Goal: Transaction & Acquisition: Purchase product/service

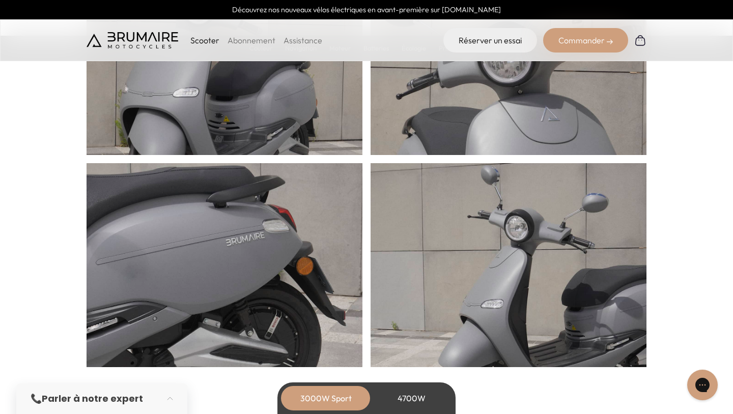
click at [581, 38] on div "Commander" at bounding box center [585, 40] width 85 height 24
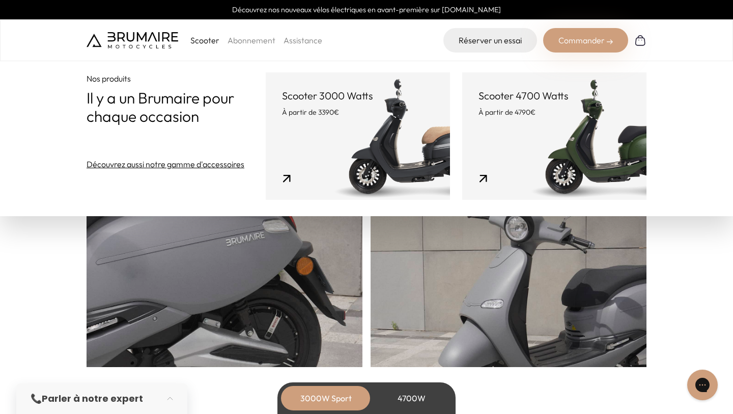
click at [418, 128] on link "Scooter 3000 Watts À partir de 3390€" at bounding box center [358, 135] width 184 height 127
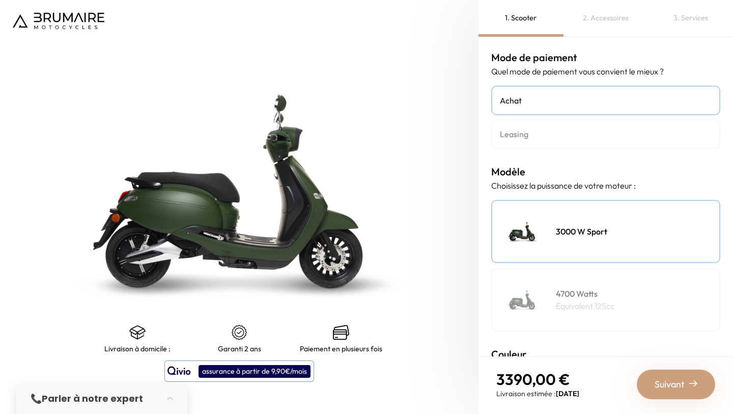
click at [594, 283] on div "4700 Watts Équivalent 125cc" at bounding box center [606, 299] width 229 height 63
click at [569, 234] on h4 "3000 W Sport" at bounding box center [581, 231] width 51 height 12
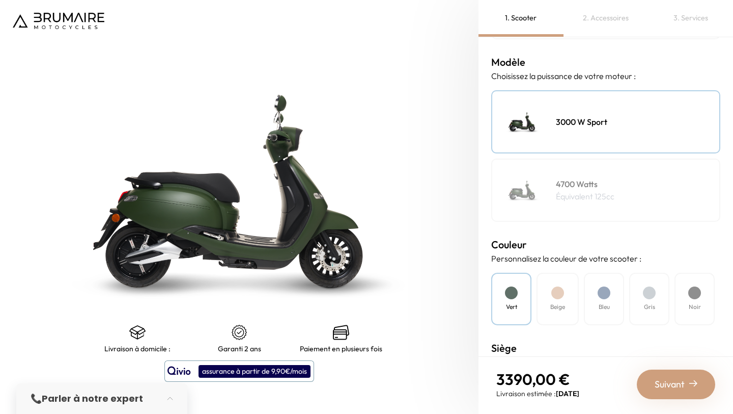
scroll to position [167, 0]
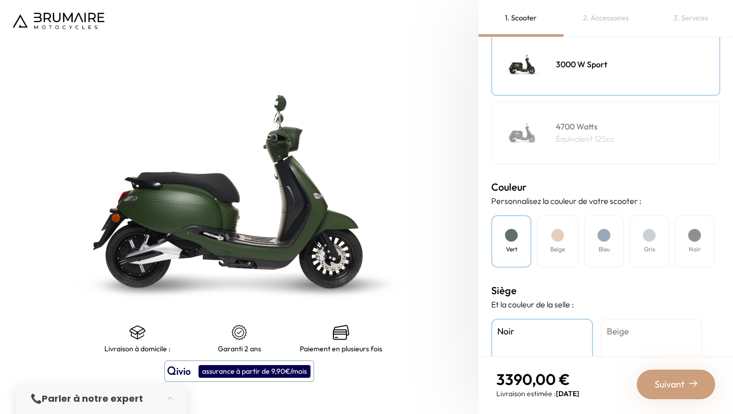
click at [567, 235] on div "Beige" at bounding box center [558, 241] width 42 height 52
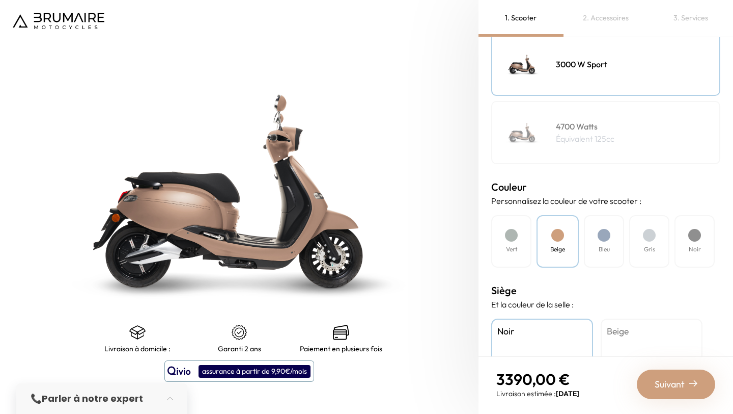
click at [605, 241] on div "Bleu" at bounding box center [604, 241] width 40 height 52
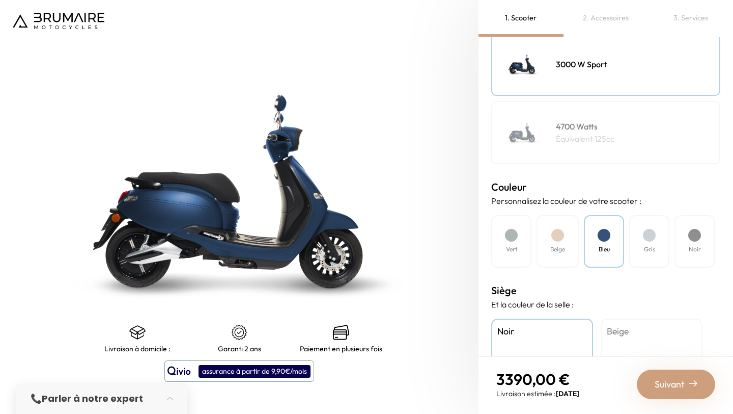
click at [647, 246] on h4 "Gris" at bounding box center [649, 248] width 11 height 9
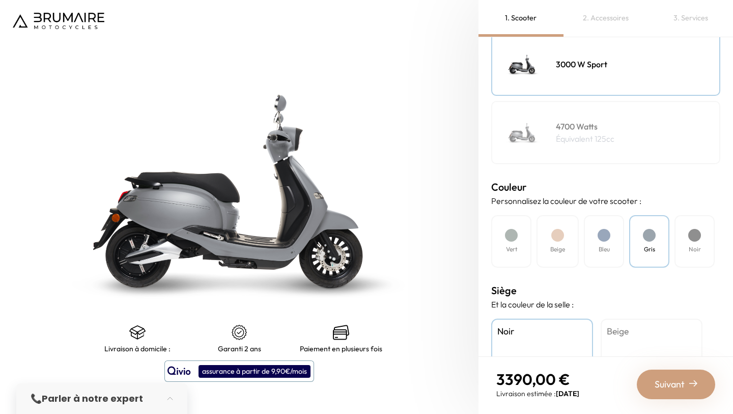
click at [701, 246] on div "Noir" at bounding box center [695, 241] width 40 height 52
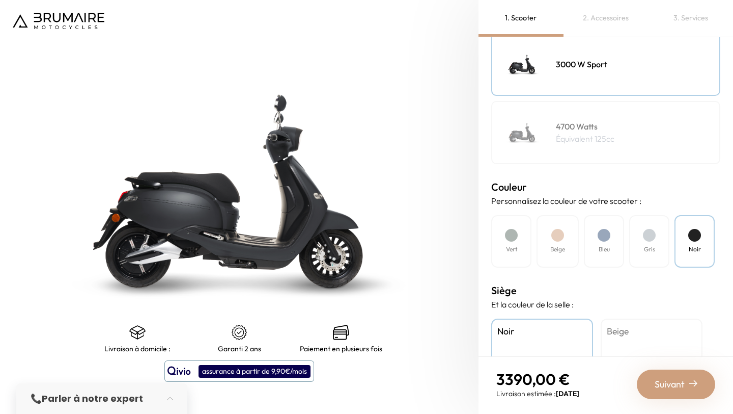
click at [616, 131] on div "4700 Watts Équivalent 125cc" at bounding box center [606, 132] width 229 height 63
click at [649, 231] on div at bounding box center [649, 235] width 13 height 13
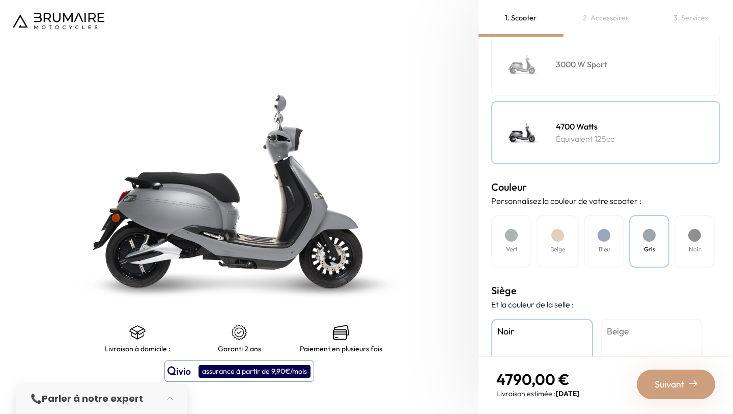
click at [607, 242] on div "Bleu" at bounding box center [604, 241] width 40 height 52
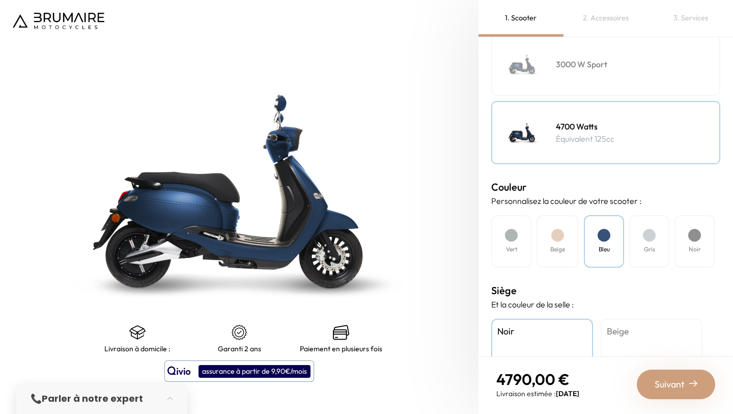
click at [578, 245] on div "Beige" at bounding box center [558, 241] width 42 height 52
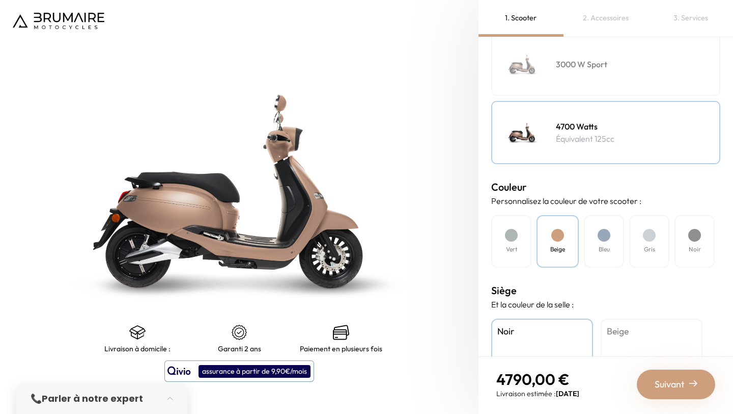
click at [514, 248] on h4 "Vert" at bounding box center [511, 248] width 11 height 9
